Goal: Information Seeking & Learning: Learn about a topic

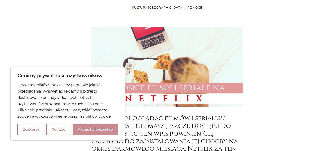
click at [96, 130] on button "Akceptuj wszystko" at bounding box center [96, 129] width 46 height 11
checkbox input "true"
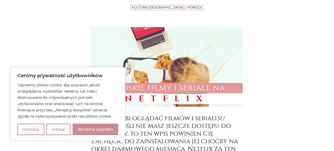
checkbox input "true"
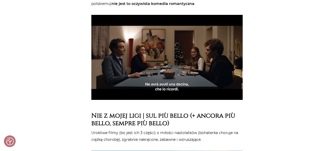
scroll to position [486, 0]
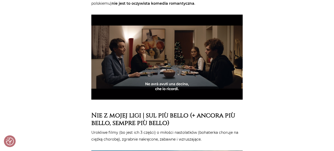
drag, startPoint x: 131, startPoint y: 20, endPoint x: 131, endPoint y: 33, distance: 12.5
copy strong "Slam – Tutto per una ragazza"
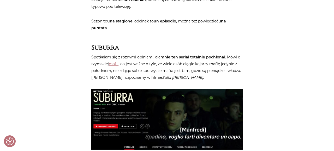
scroll to position [1563, 0]
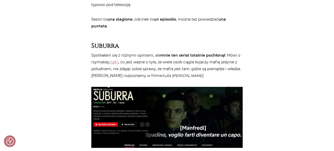
drag, startPoint x: 146, startPoint y: 93, endPoint x: 184, endPoint y: 112, distance: 41.8
copy article "L’incredibile storia dell’[GEOGRAPHIC_DATA]"
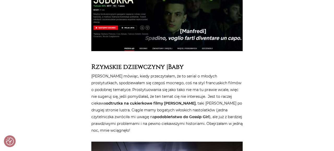
scroll to position [1685, 0]
